Goal: Task Accomplishment & Management: Manage account settings

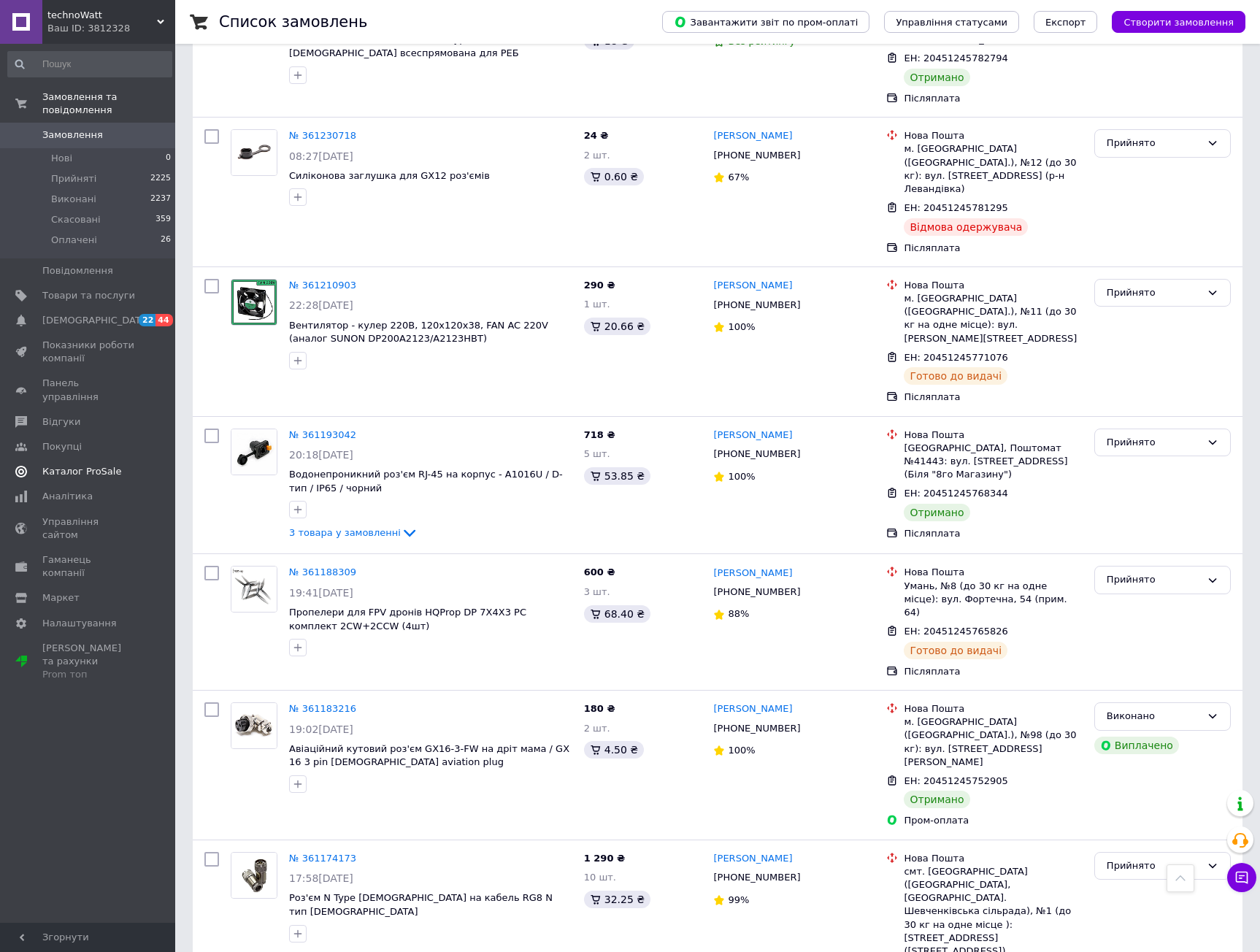
scroll to position [4124, 0]
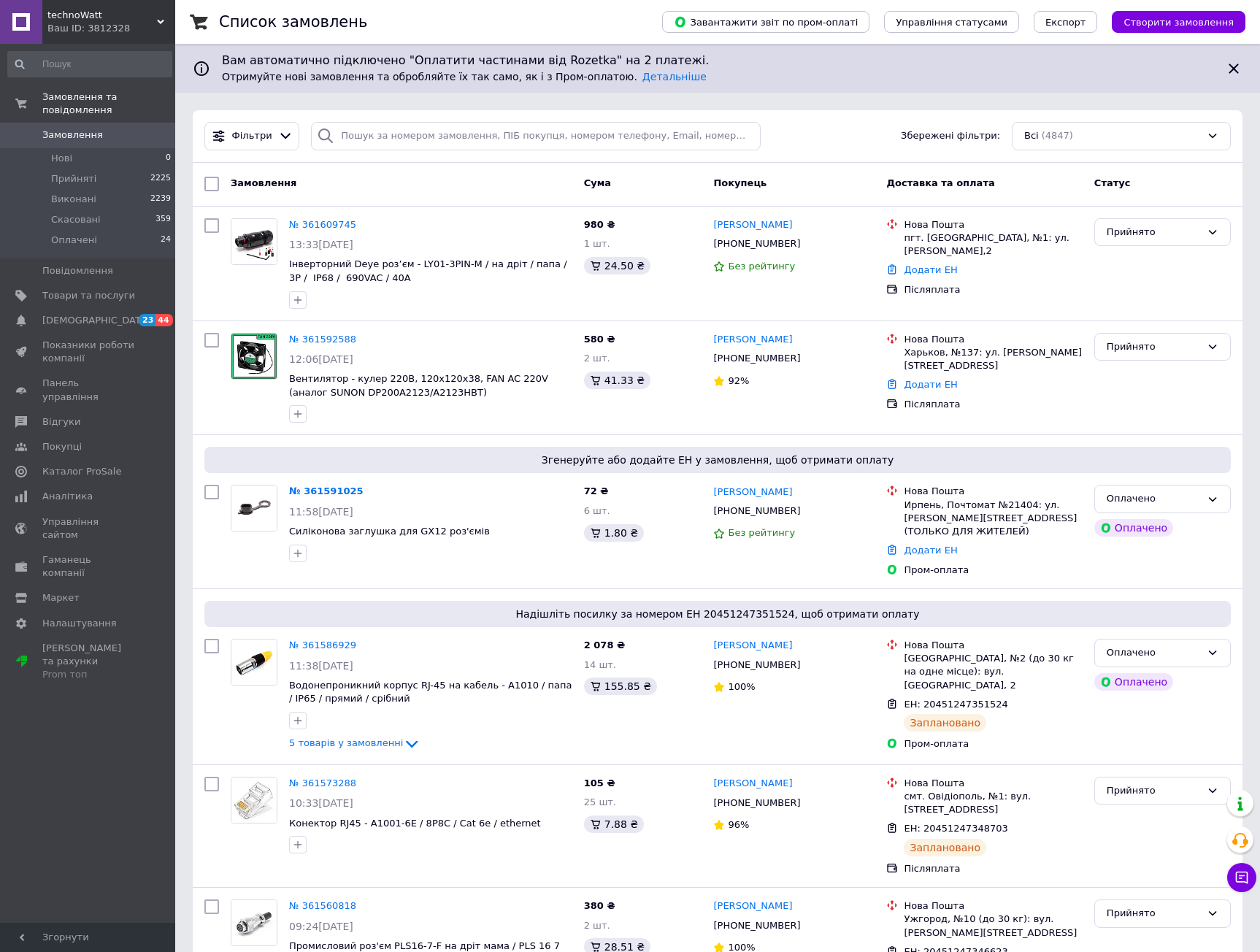
click at [876, 146] on div "Фільтри Збережені фільтри: Всі (4847)" at bounding box center [717, 135] width 1038 height 29
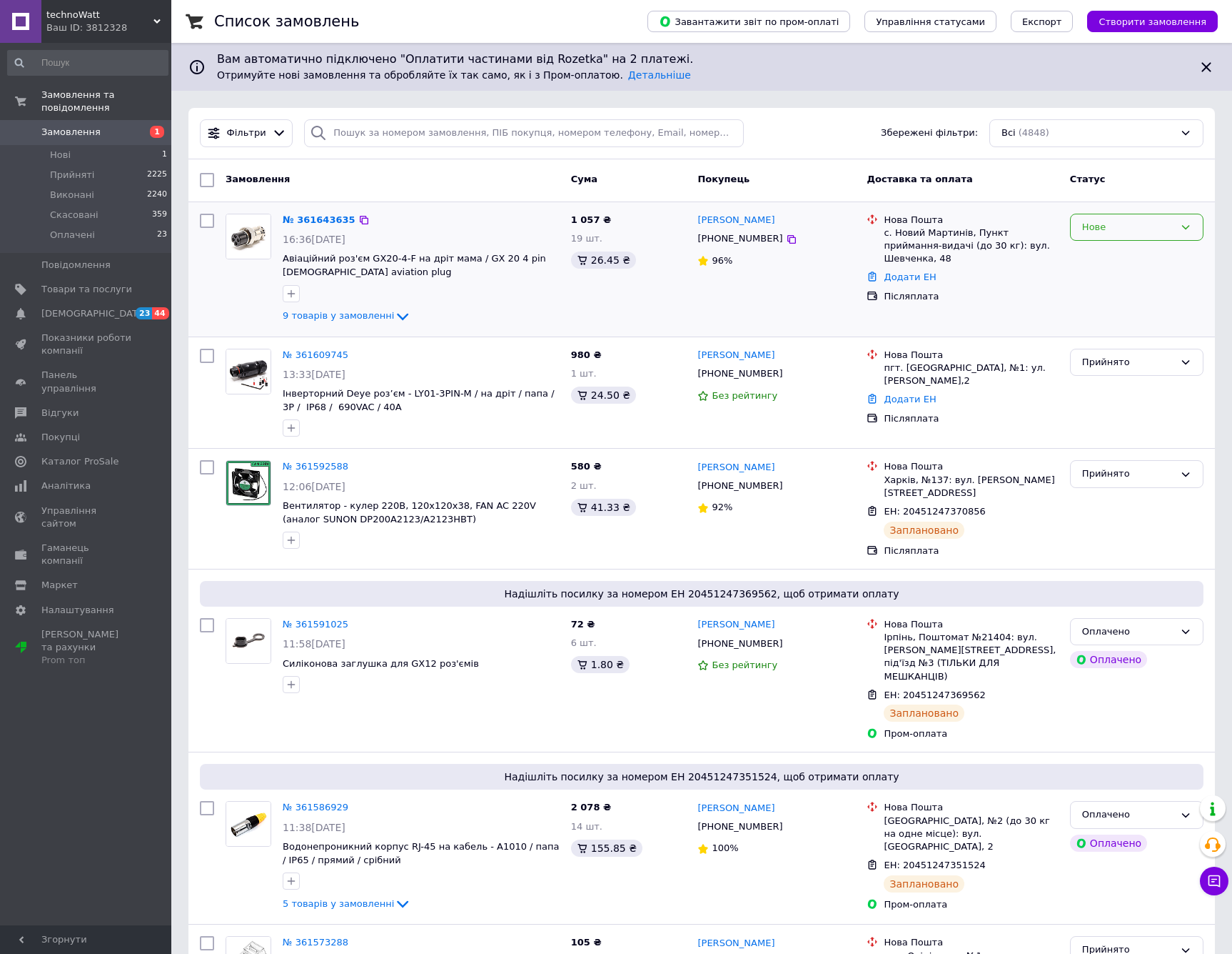
click at [1111, 228] on div "Нове" at bounding box center [1128, 227] width 92 height 15
click at [1112, 258] on li "Прийнято" at bounding box center [1136, 256] width 132 height 26
drag, startPoint x: 1081, startPoint y: 307, endPoint x: 1081, endPoint y: 298, distance: 9.0
click at [1081, 305] on div "Прийнято" at bounding box center [1136, 270] width 145 height 123
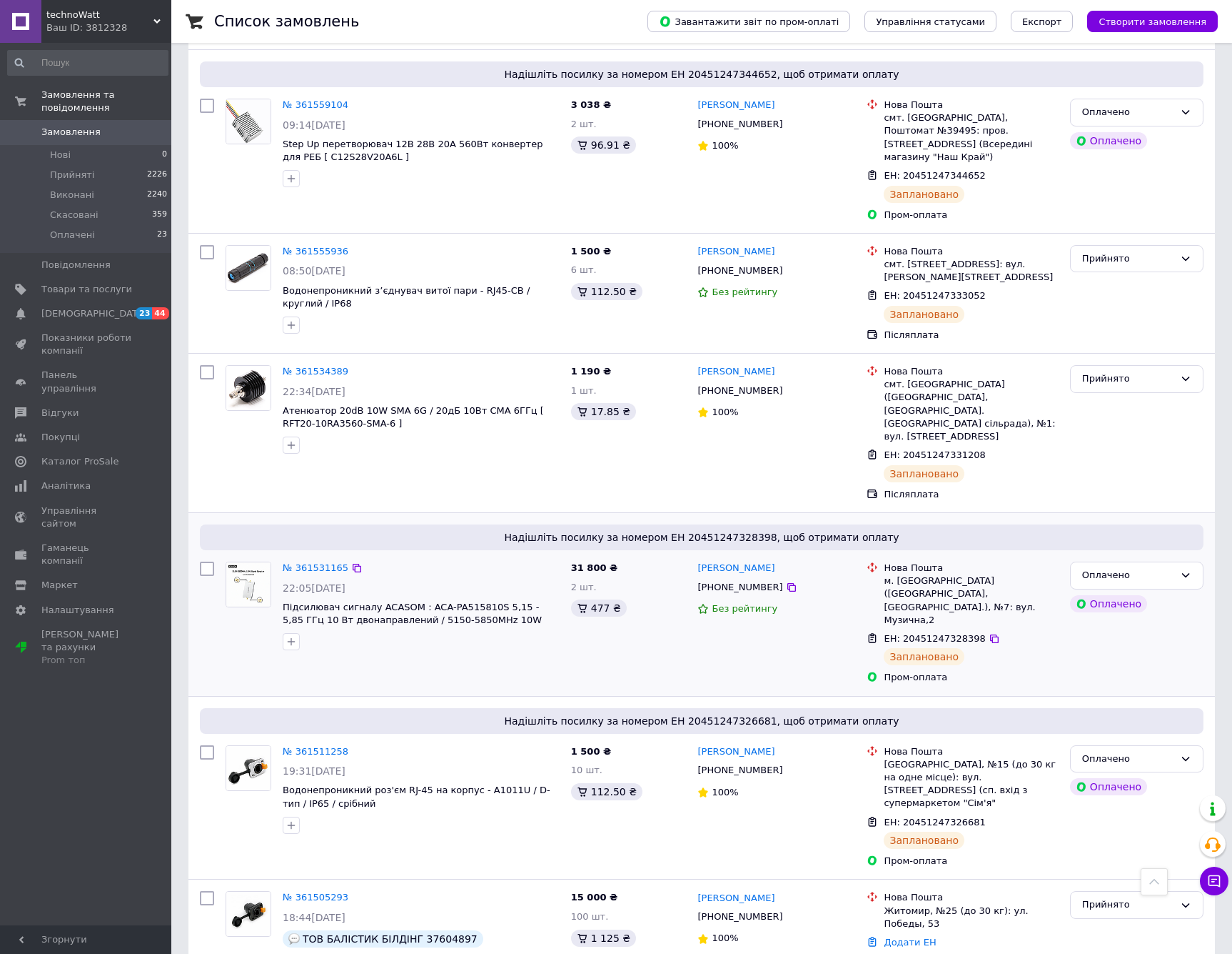
scroll to position [1438, 0]
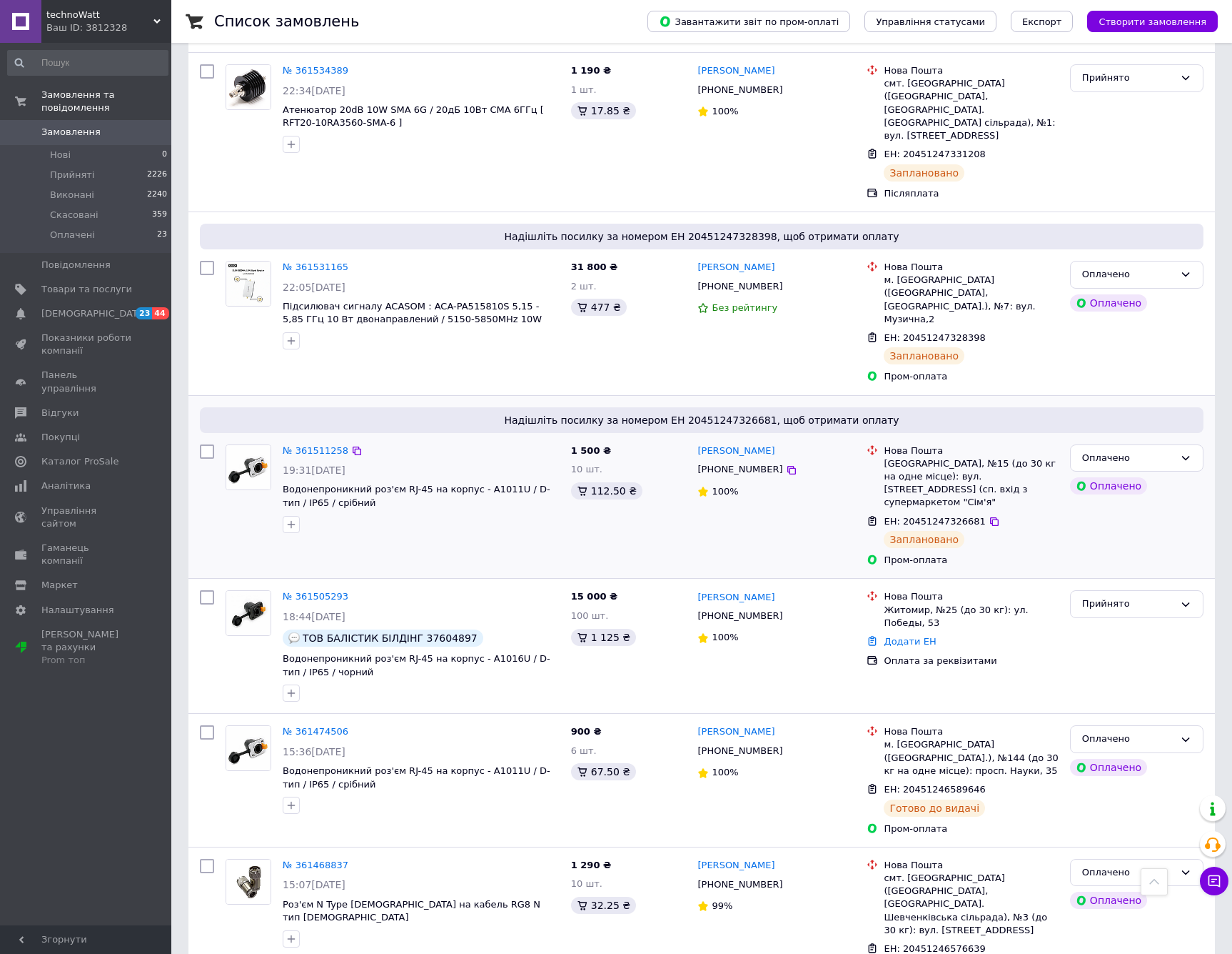
click at [474, 513] on div at bounding box center [422, 524] width 283 height 23
click at [441, 513] on div at bounding box center [422, 524] width 283 height 23
click at [426, 483] on span "Водонепроникний роз'єм RJ-45 на корпус - A1011U / D-тип / IP65 / срібний" at bounding box center [421, 496] width 277 height 26
click at [593, 266] on div "31 800 ₴ 2 шт. 477 ₴" at bounding box center [628, 322] width 127 height 134
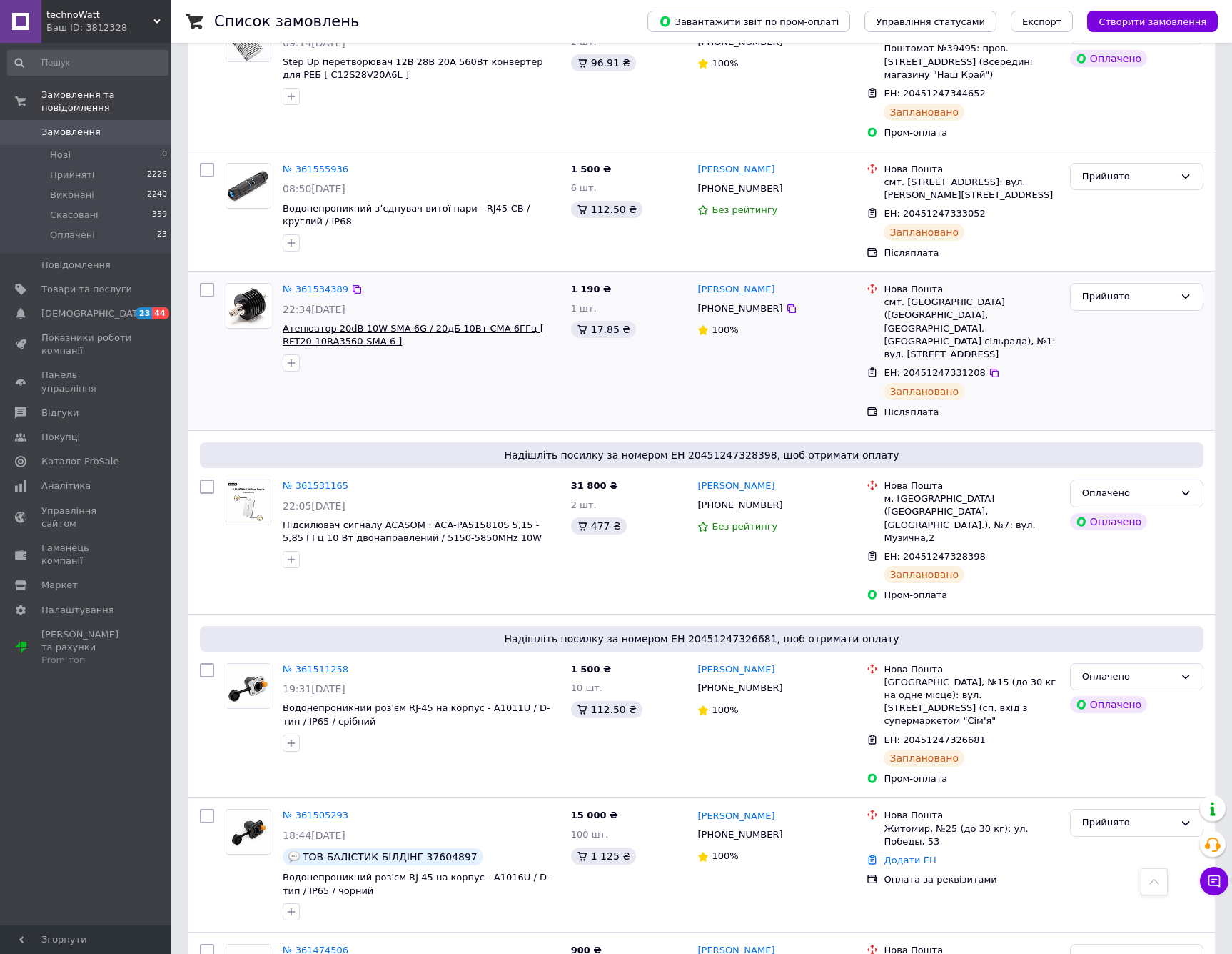
scroll to position [1151, 0]
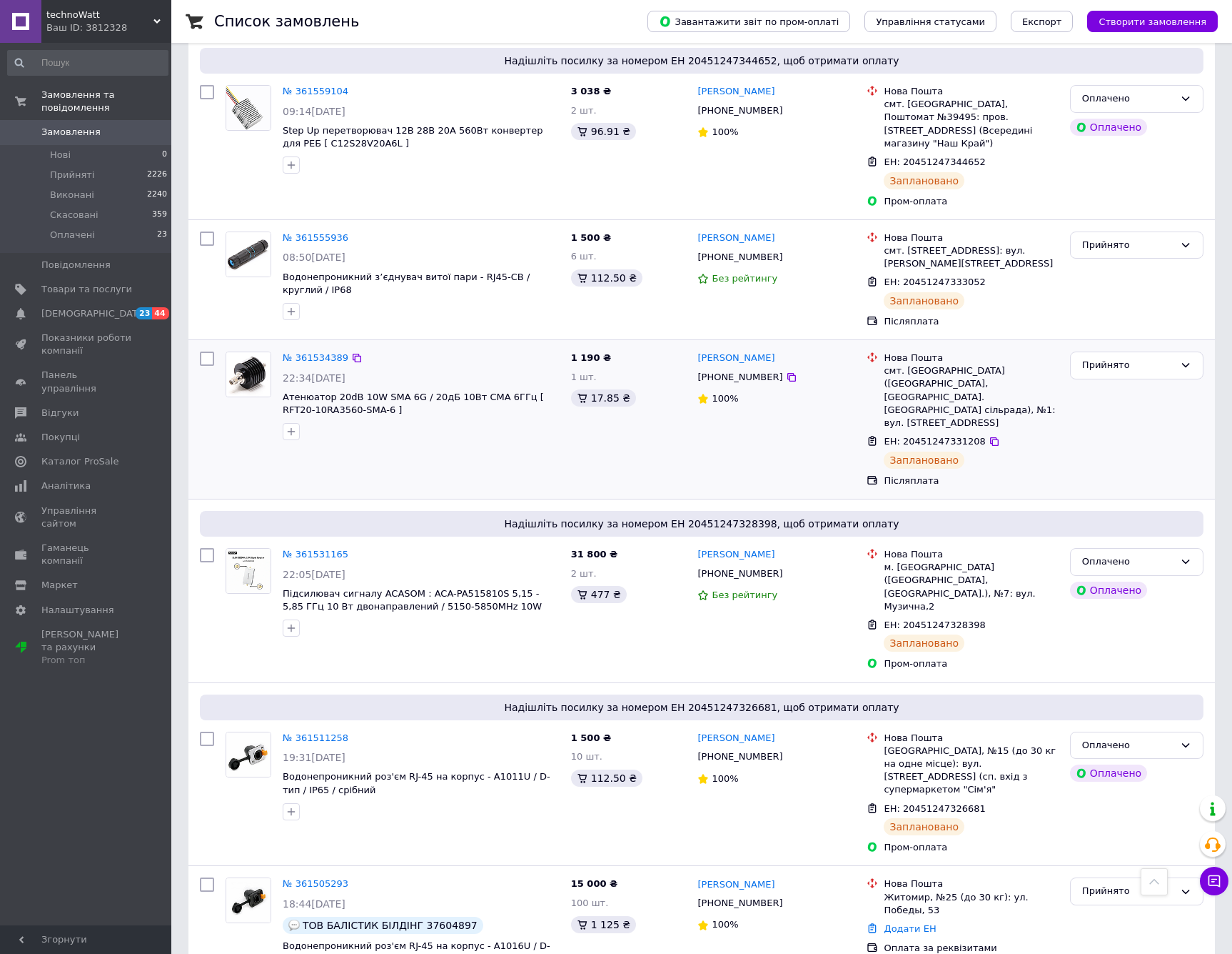
click at [445, 359] on div "№ 361534389 22:34[DATE] Атенюатор 20dB 10W SMA 6G / 20дБ 10Вт СМА 6ГГц [ RFT20-…" at bounding box center [421, 395] width 288 height 100
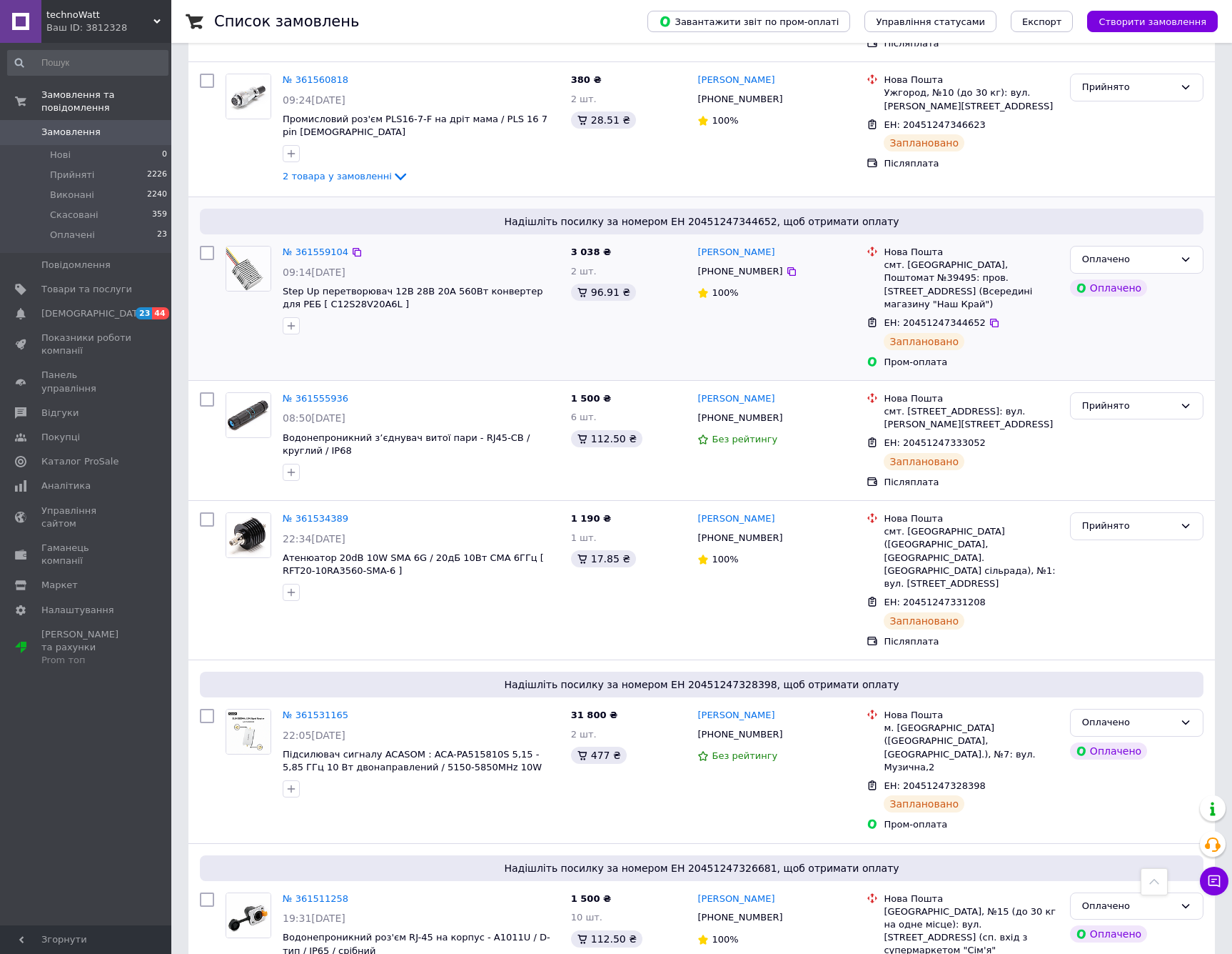
scroll to position [916, 0]
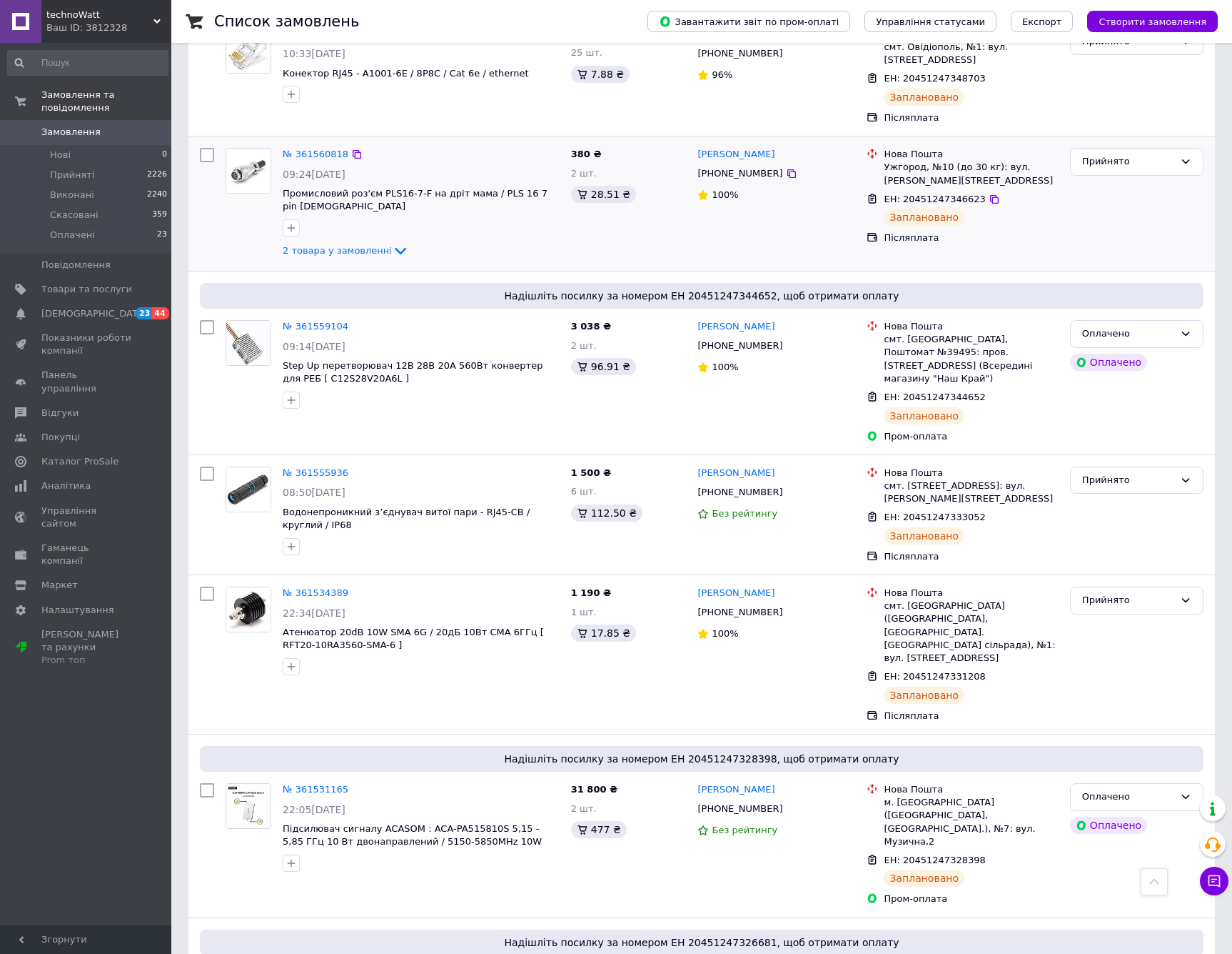
click at [356, 243] on div "2 товара у замовленні" at bounding box center [421, 251] width 277 height 17
click at [366, 245] on span "2 товара у замовленні" at bounding box center [337, 251] width 109 height 11
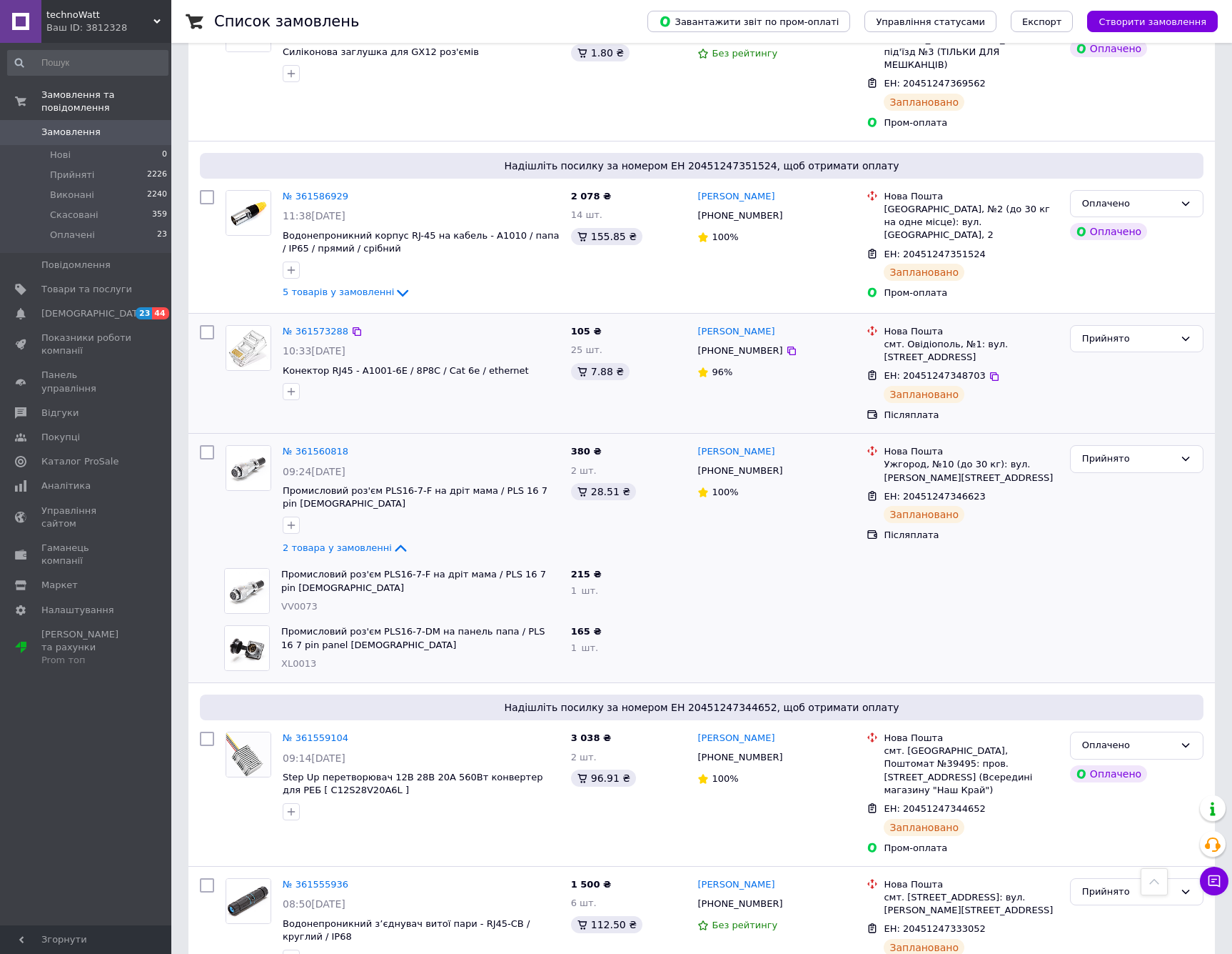
scroll to position [598, 0]
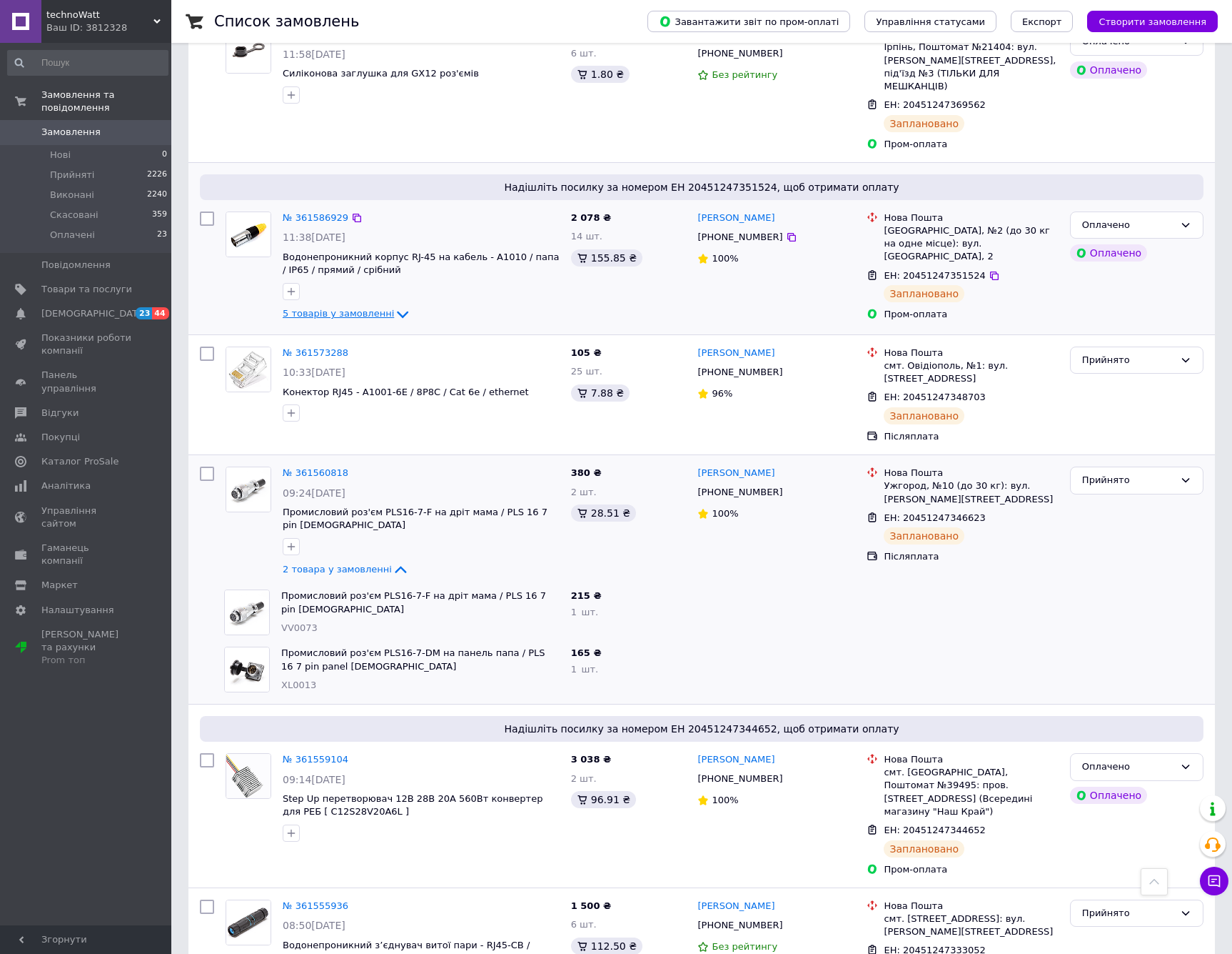
click at [375, 308] on span "5 товарів у замовленні" at bounding box center [339, 314] width 112 height 11
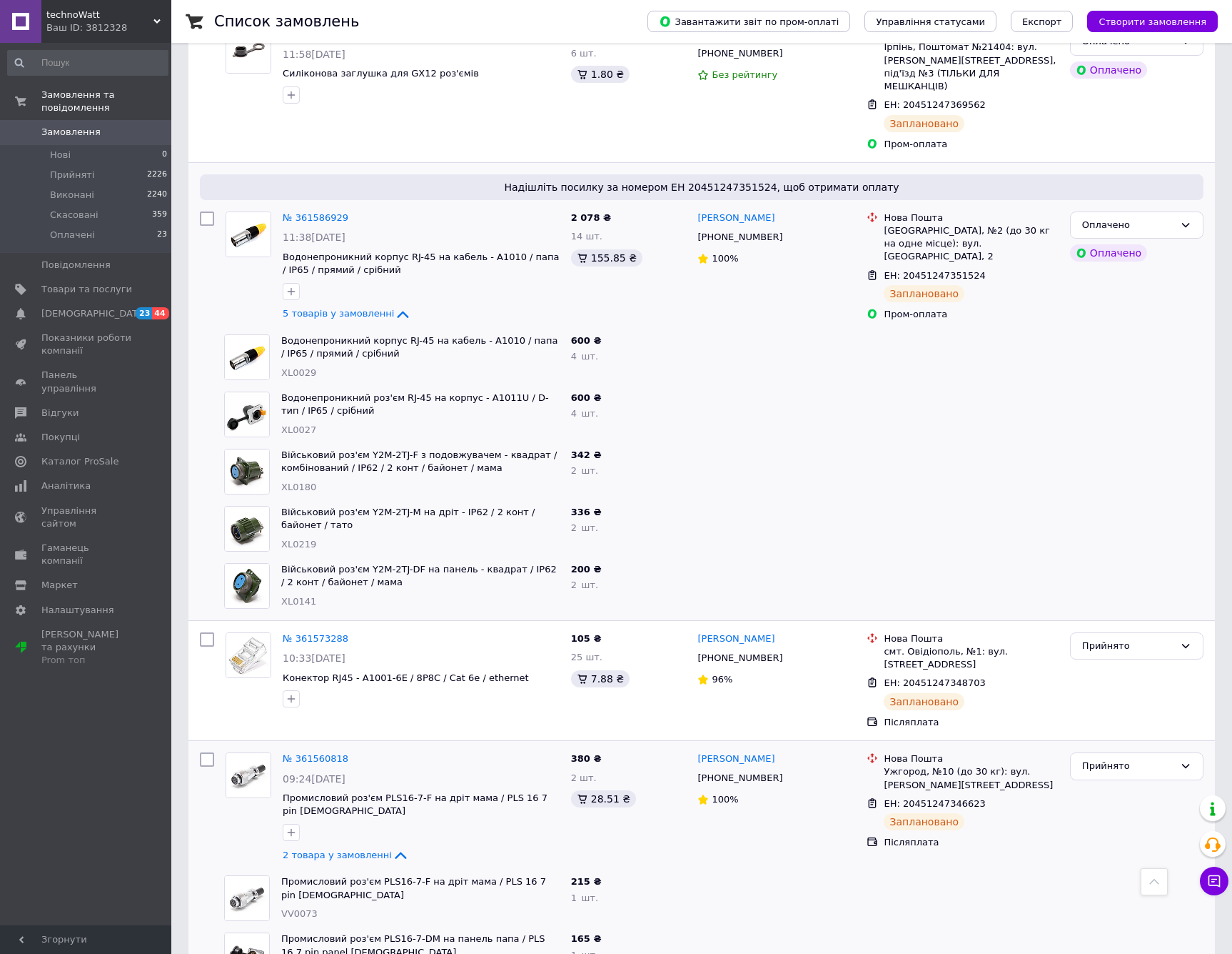
click at [452, 563] on span "Військовий роз'єм Y2M-2TJ-DF на панель - квадрат / IP62 / 2 конт / байонет / ма…" at bounding box center [420, 575] width 278 height 26
click at [791, 457] on div at bounding box center [777, 471] width 169 height 57
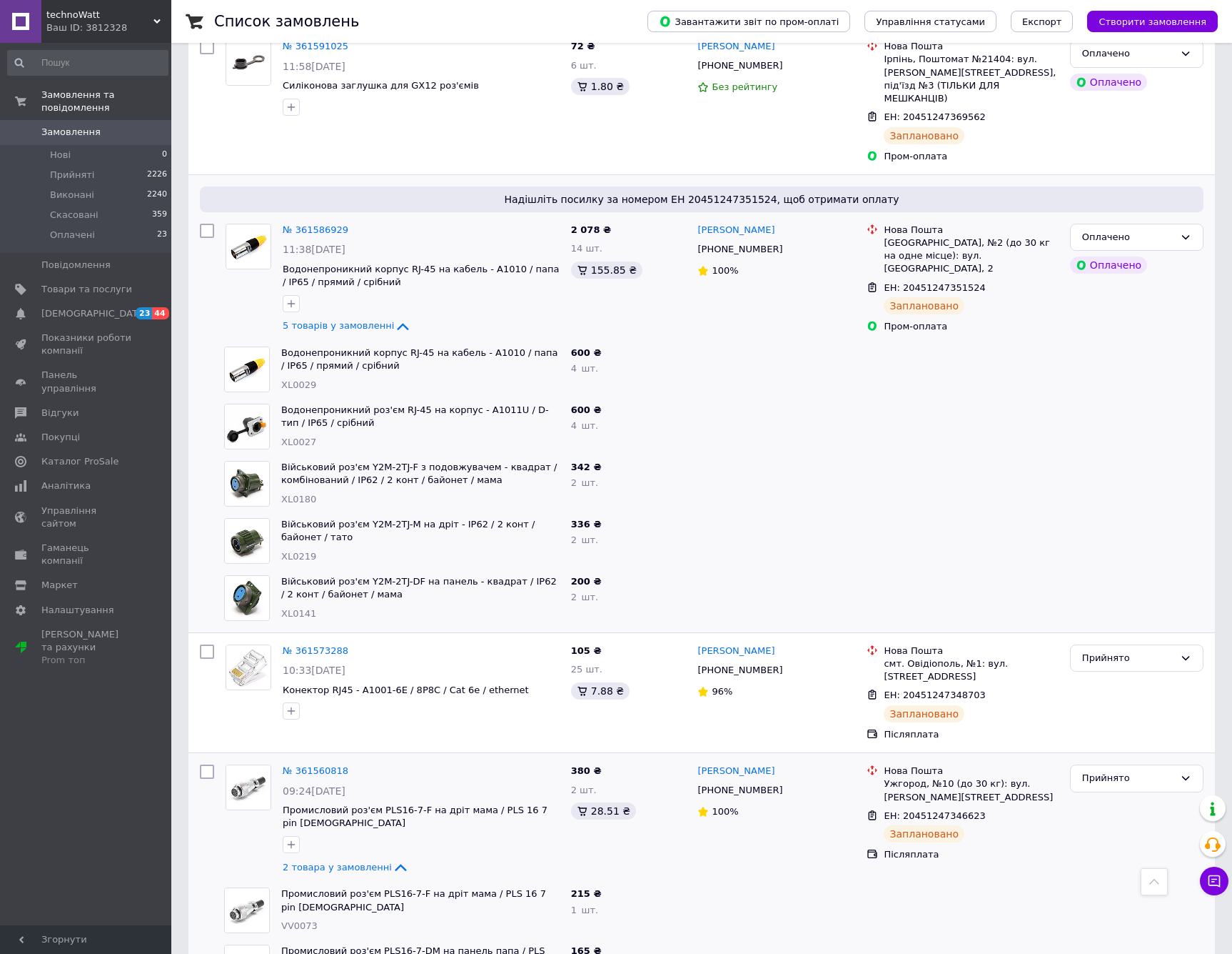
scroll to position [546, 0]
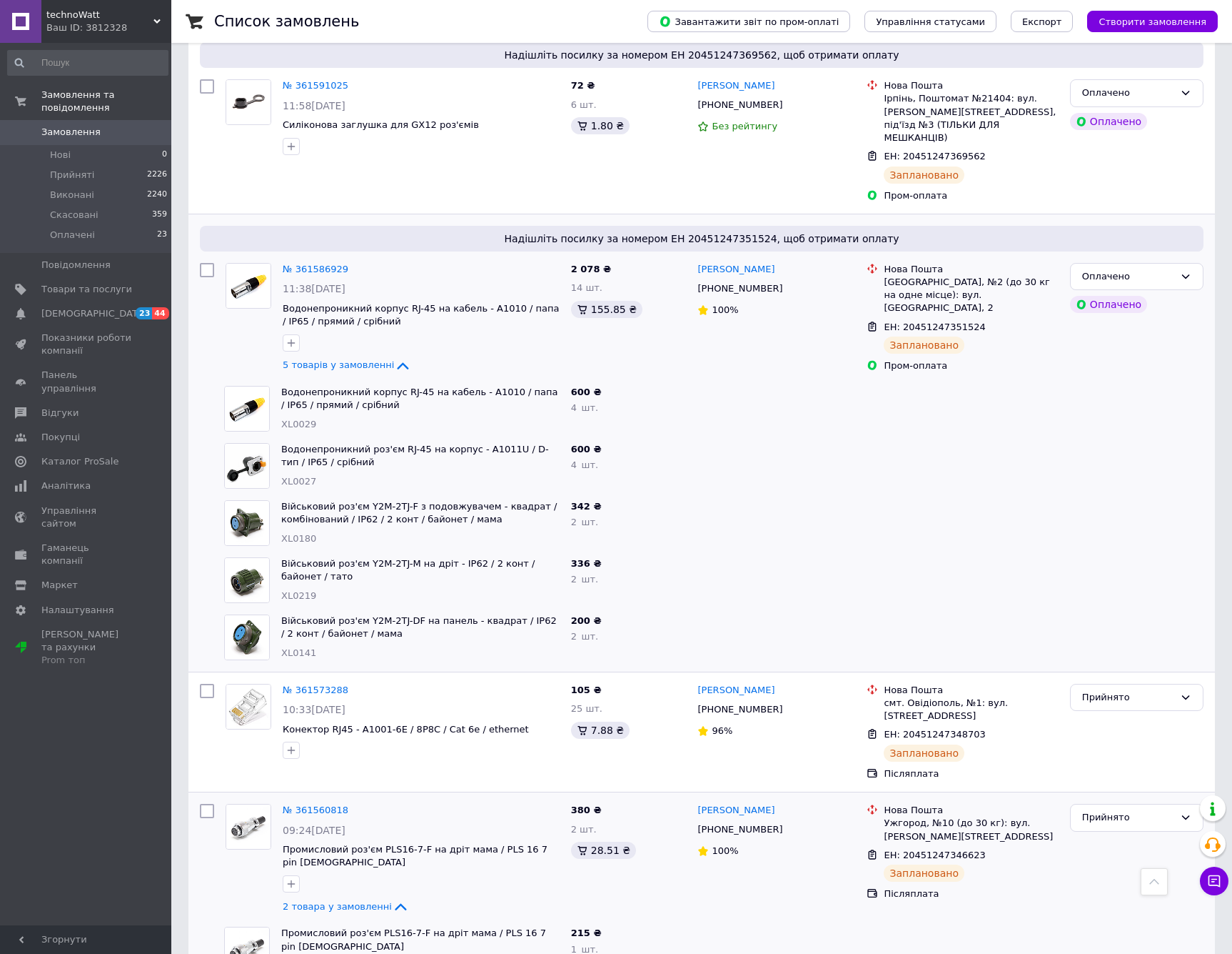
click at [731, 510] on div at bounding box center [777, 522] width 169 height 57
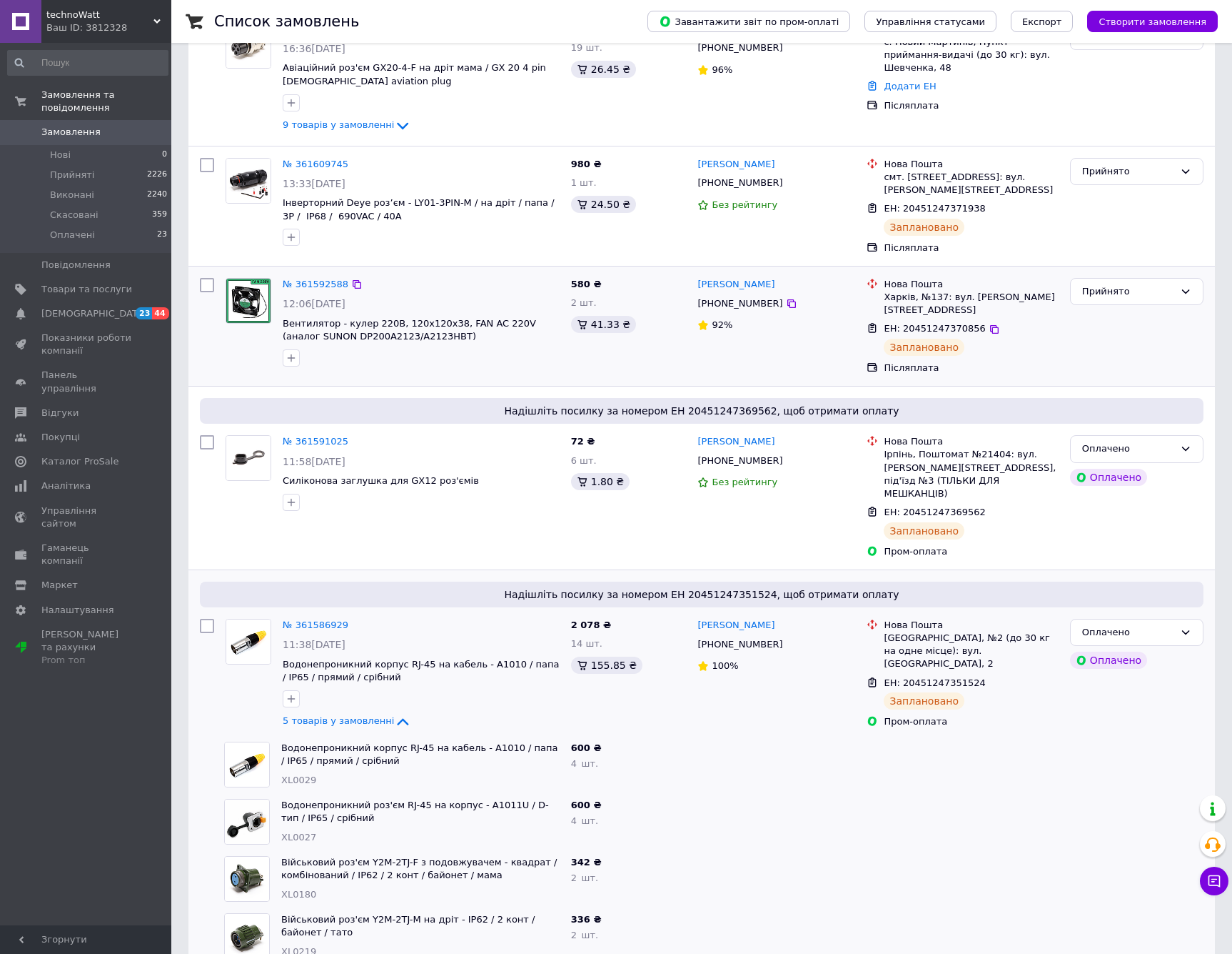
scroll to position [176, 0]
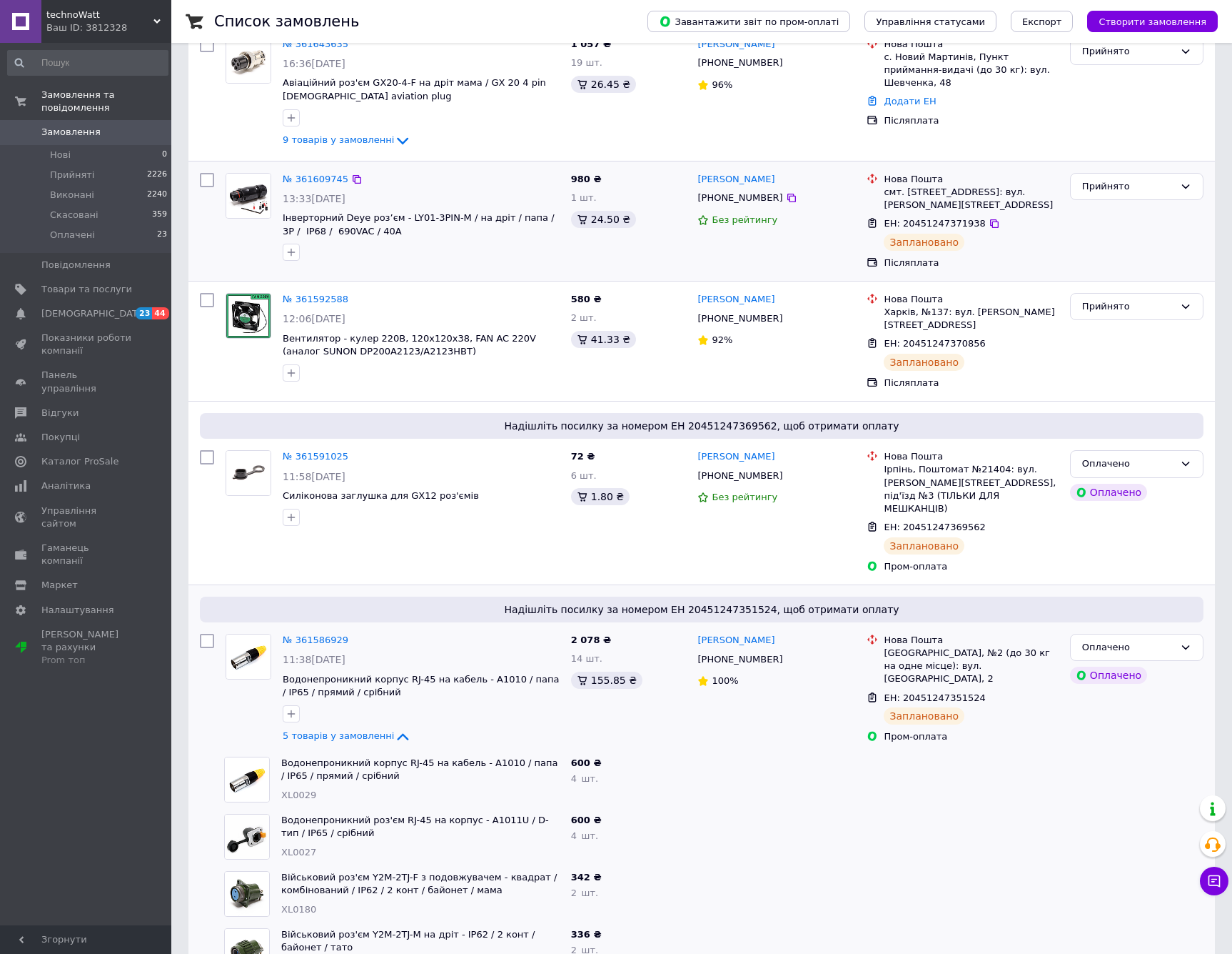
click at [438, 259] on div at bounding box center [422, 252] width 283 height 23
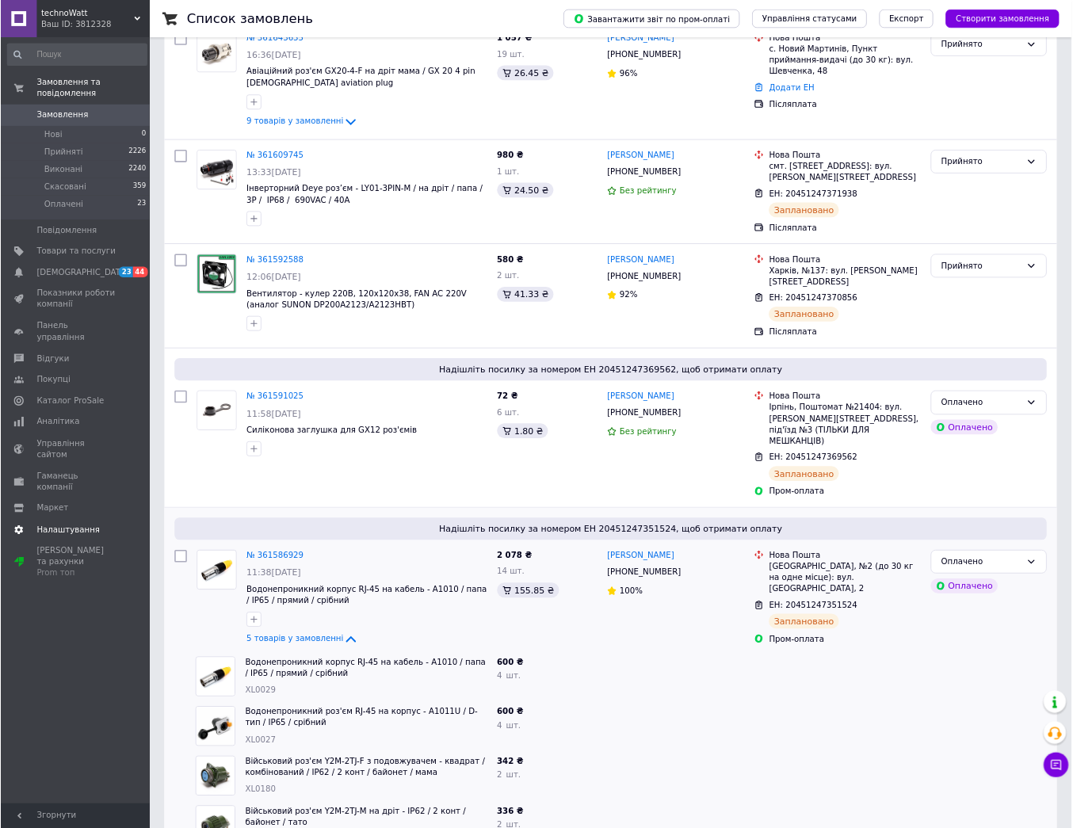
scroll to position [0, 0]
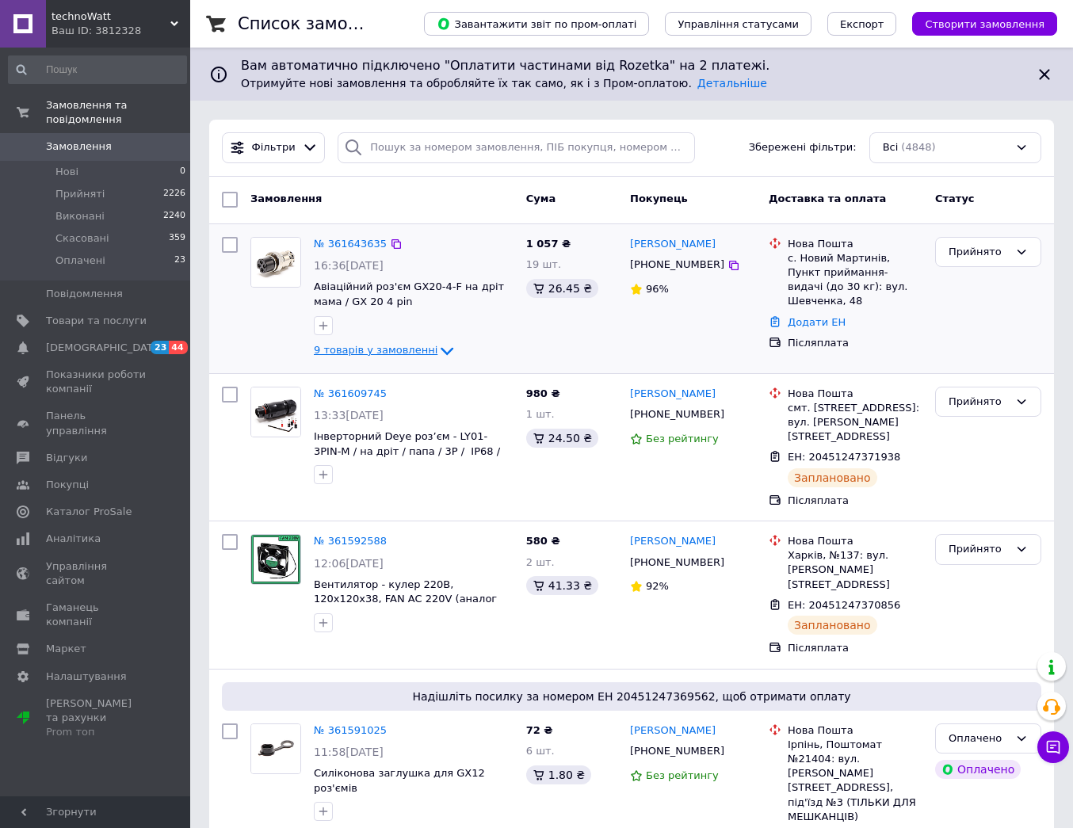
click at [372, 345] on span "9 товарів у замовленні" at bounding box center [376, 350] width 124 height 12
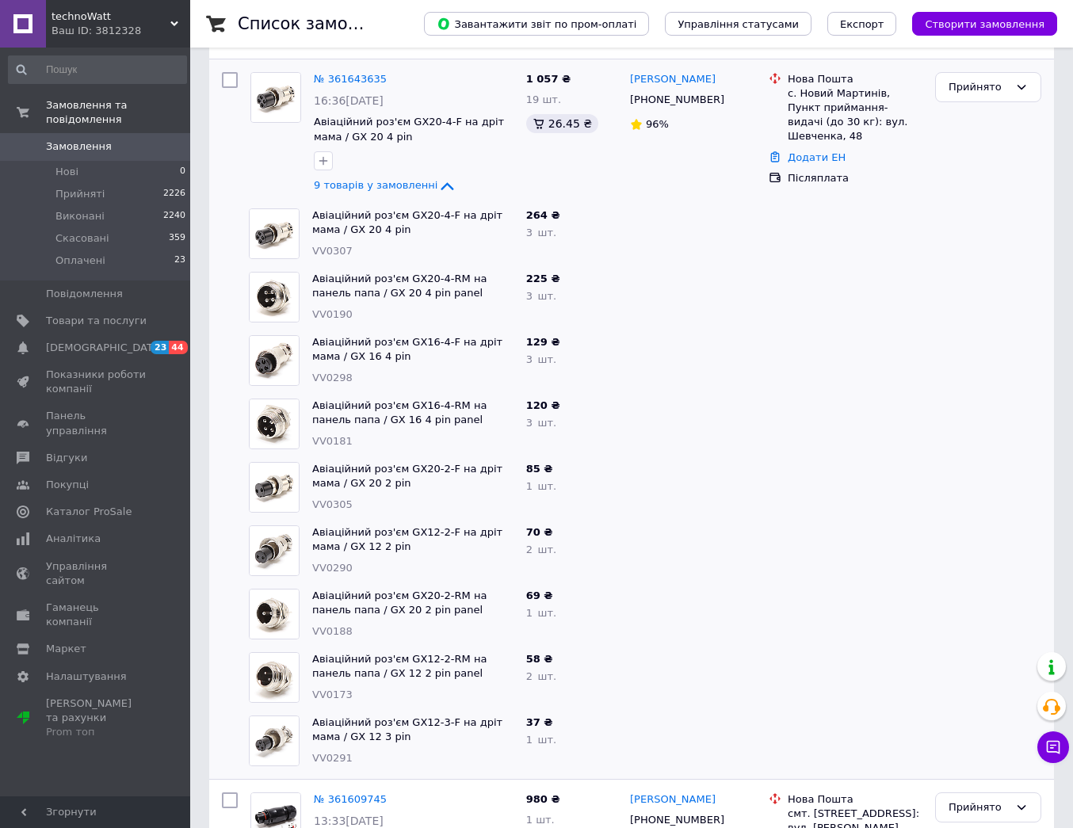
scroll to position [207, 0]
